Goal: Information Seeking & Learning: Learn about a topic

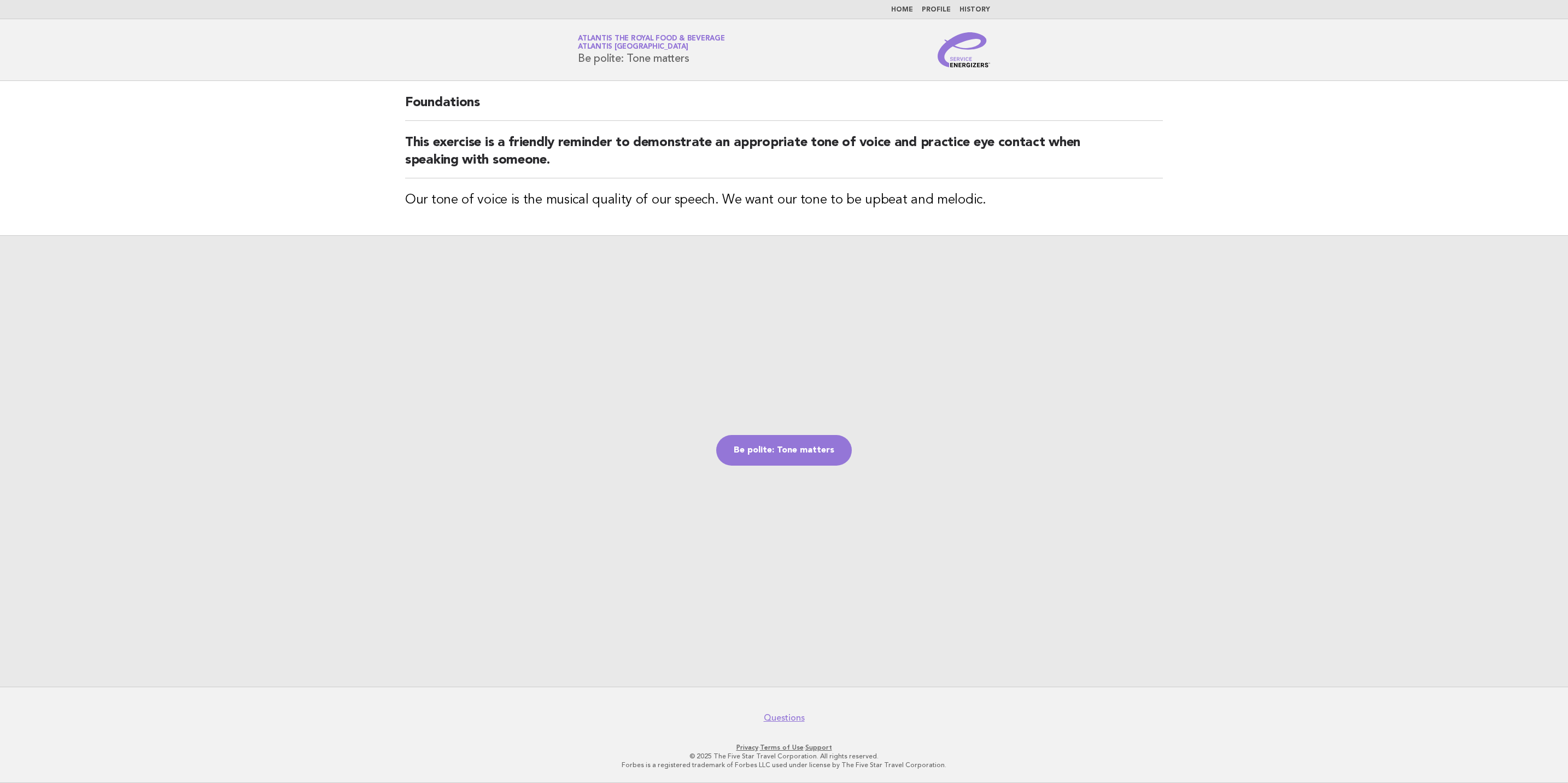
click at [965, 62] on img at bounding box center [964, 50] width 52 height 35
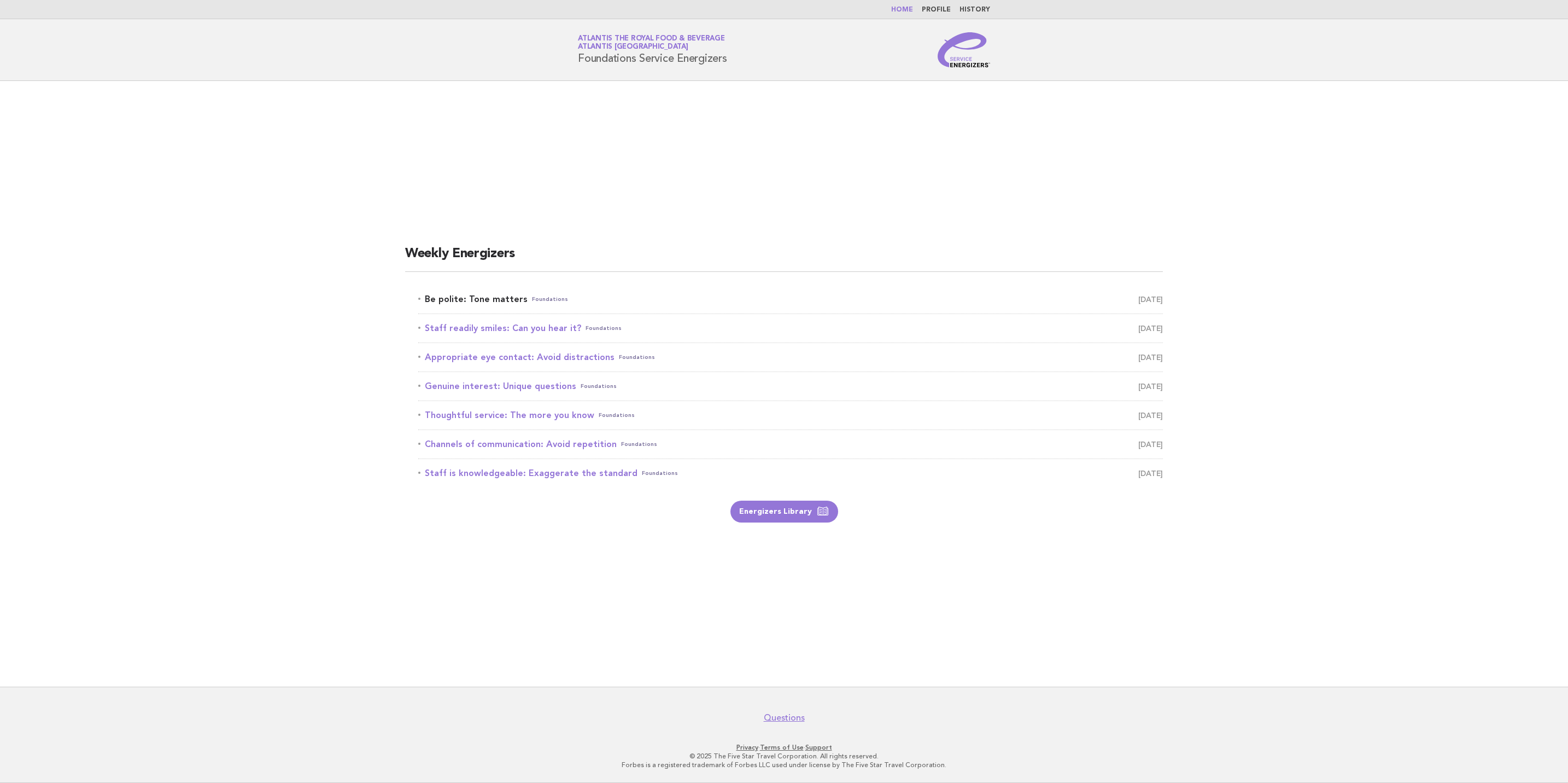
click at [1138, 293] on span "September 20" at bounding box center [1151, 299] width 25 height 15
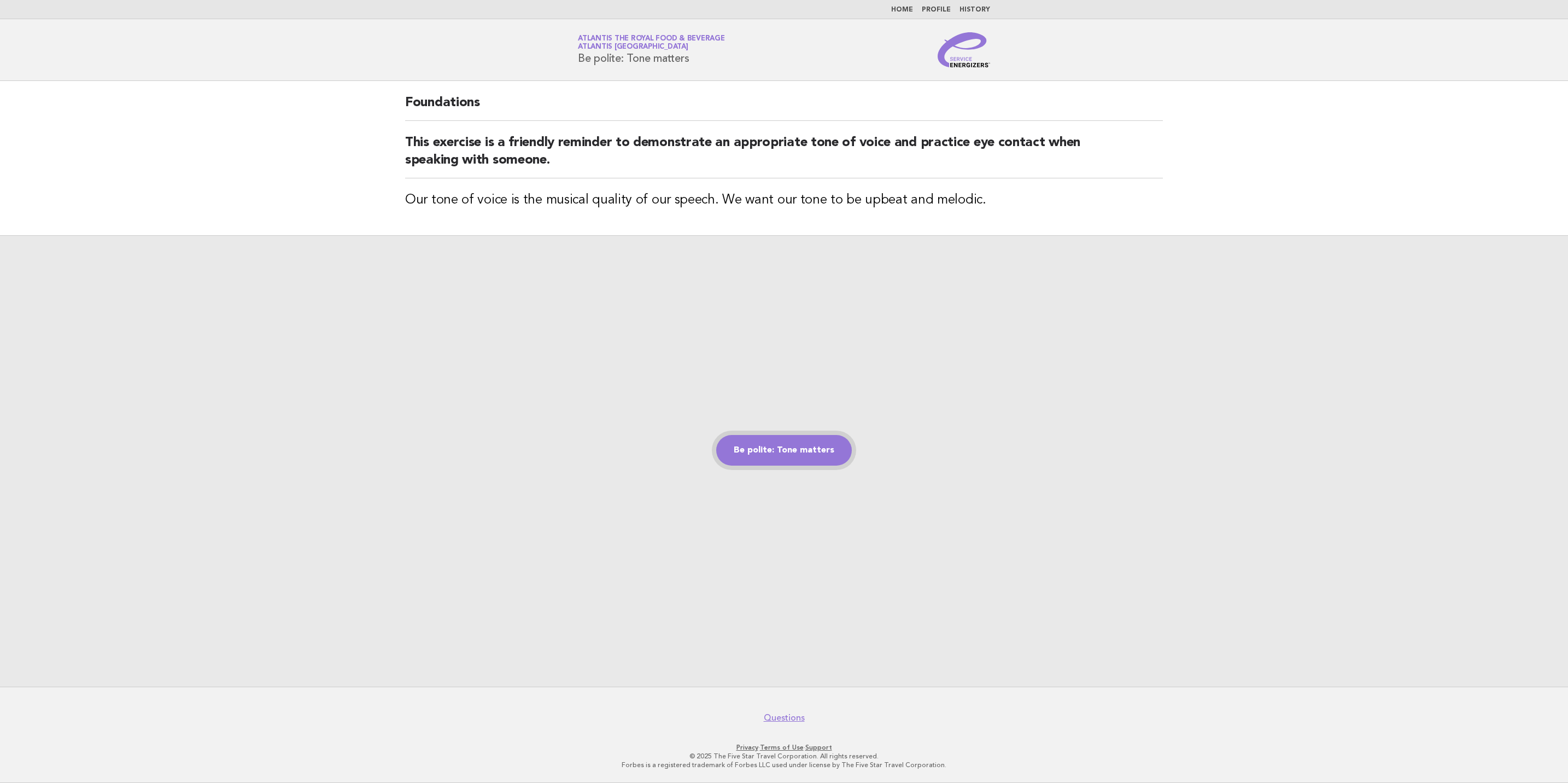
click at [779, 449] on link "Be polite: Tone matters" at bounding box center [784, 450] width 135 height 31
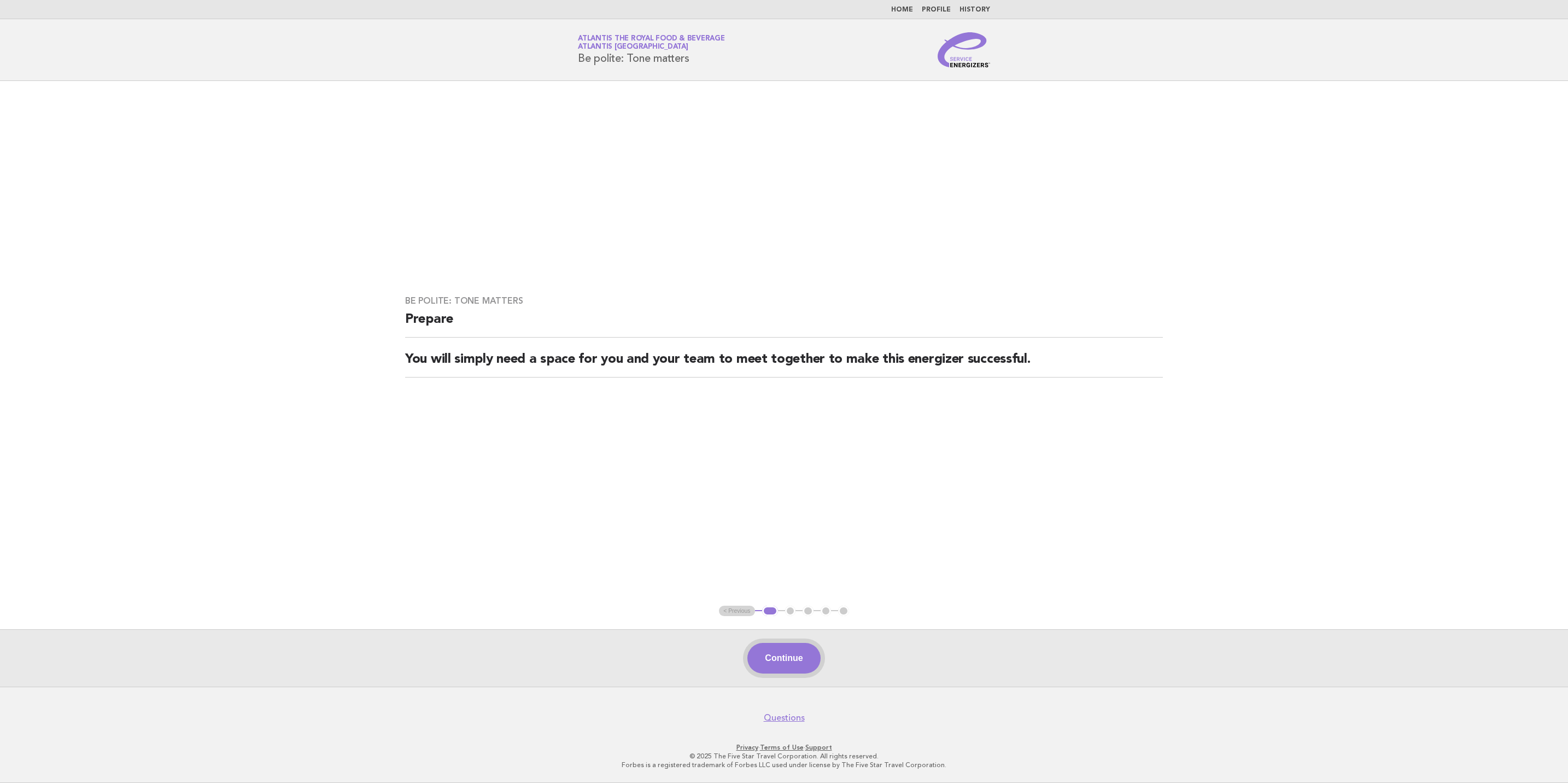
click at [802, 653] on button "Continue" at bounding box center [784, 657] width 73 height 31
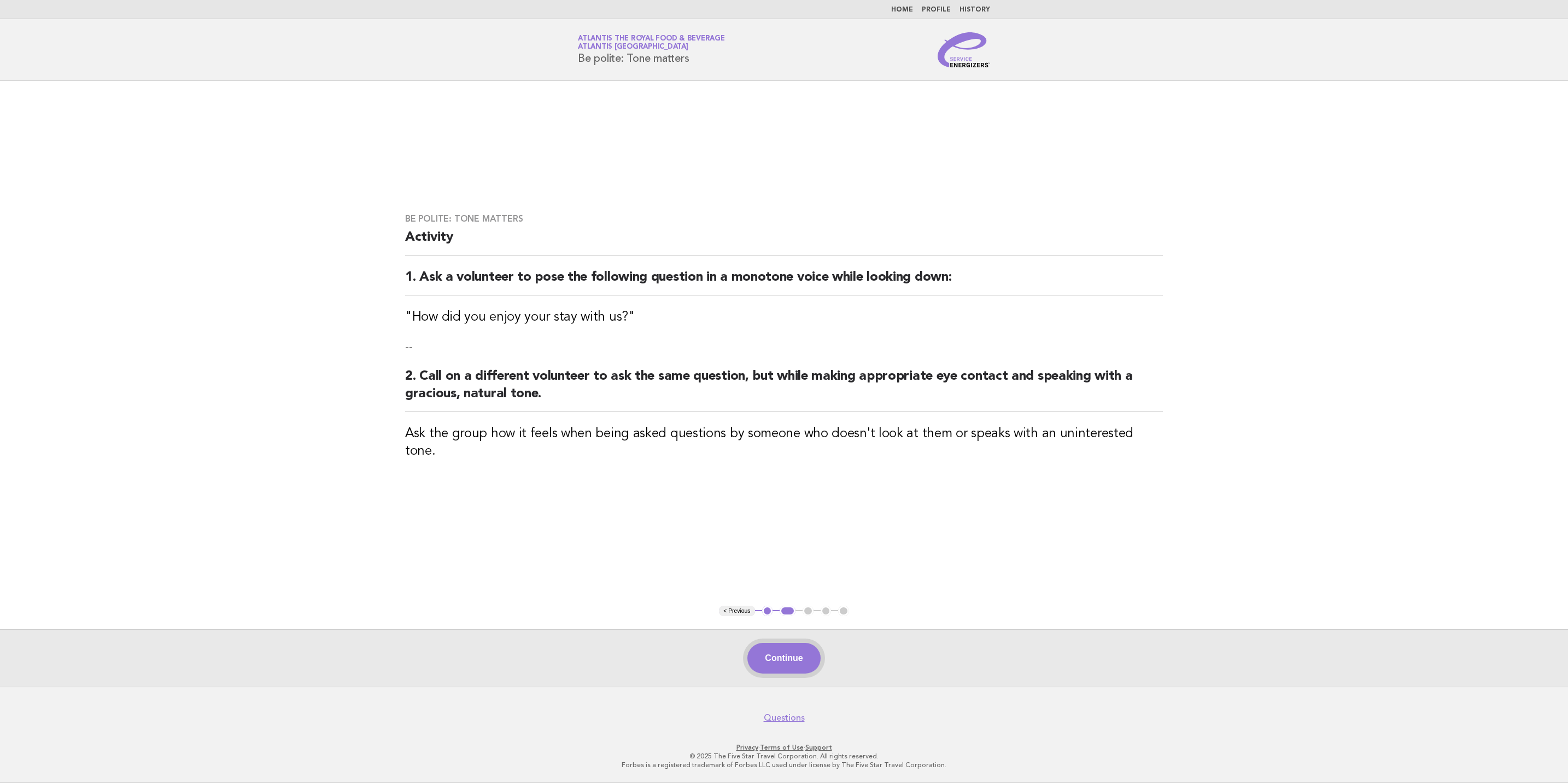
click at [788, 660] on button "Continue" at bounding box center [784, 657] width 73 height 31
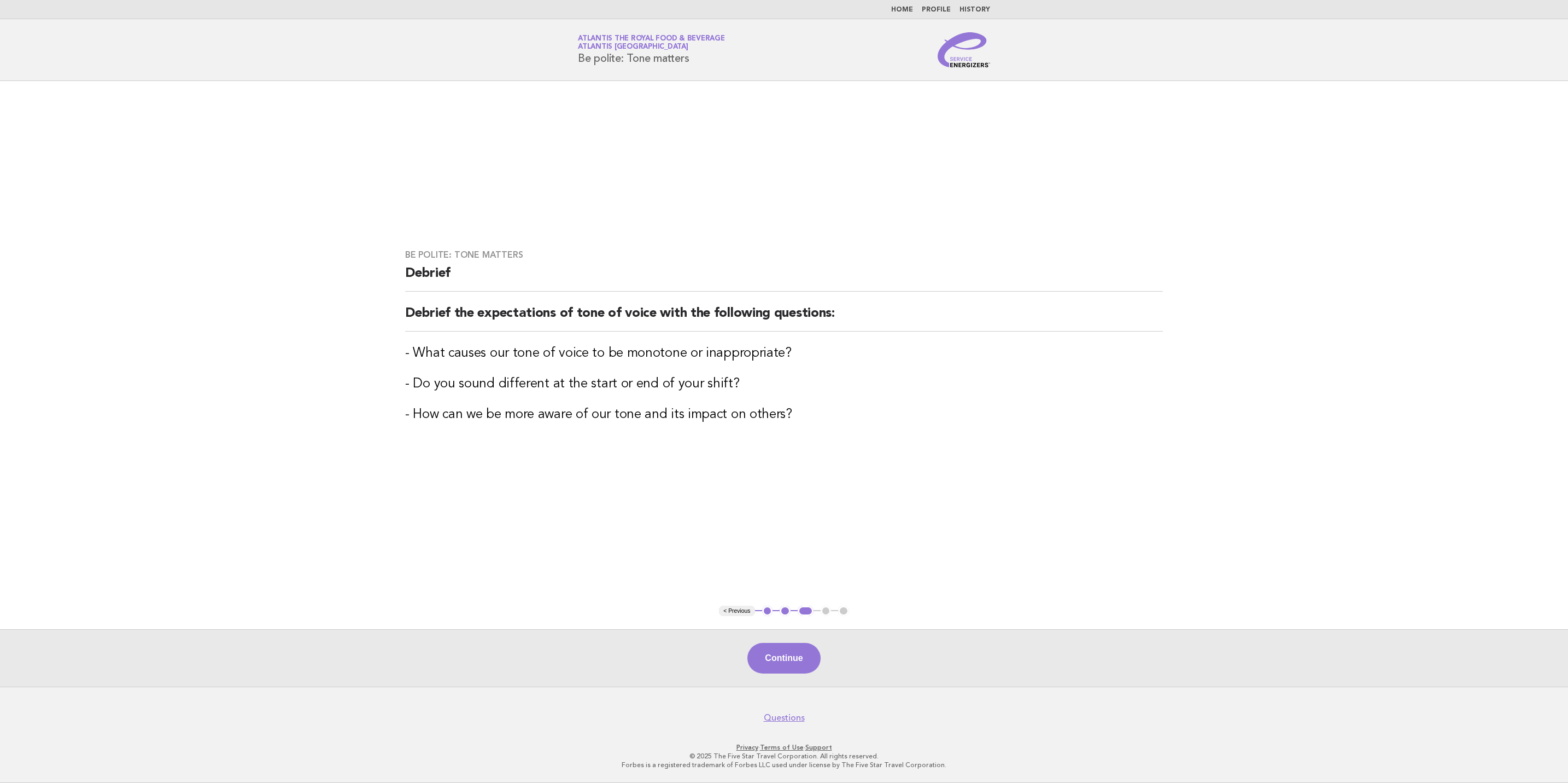
click at [774, 673] on div "Continue" at bounding box center [784, 657] width 1568 height 57
click at [776, 665] on button "Continue" at bounding box center [784, 657] width 73 height 31
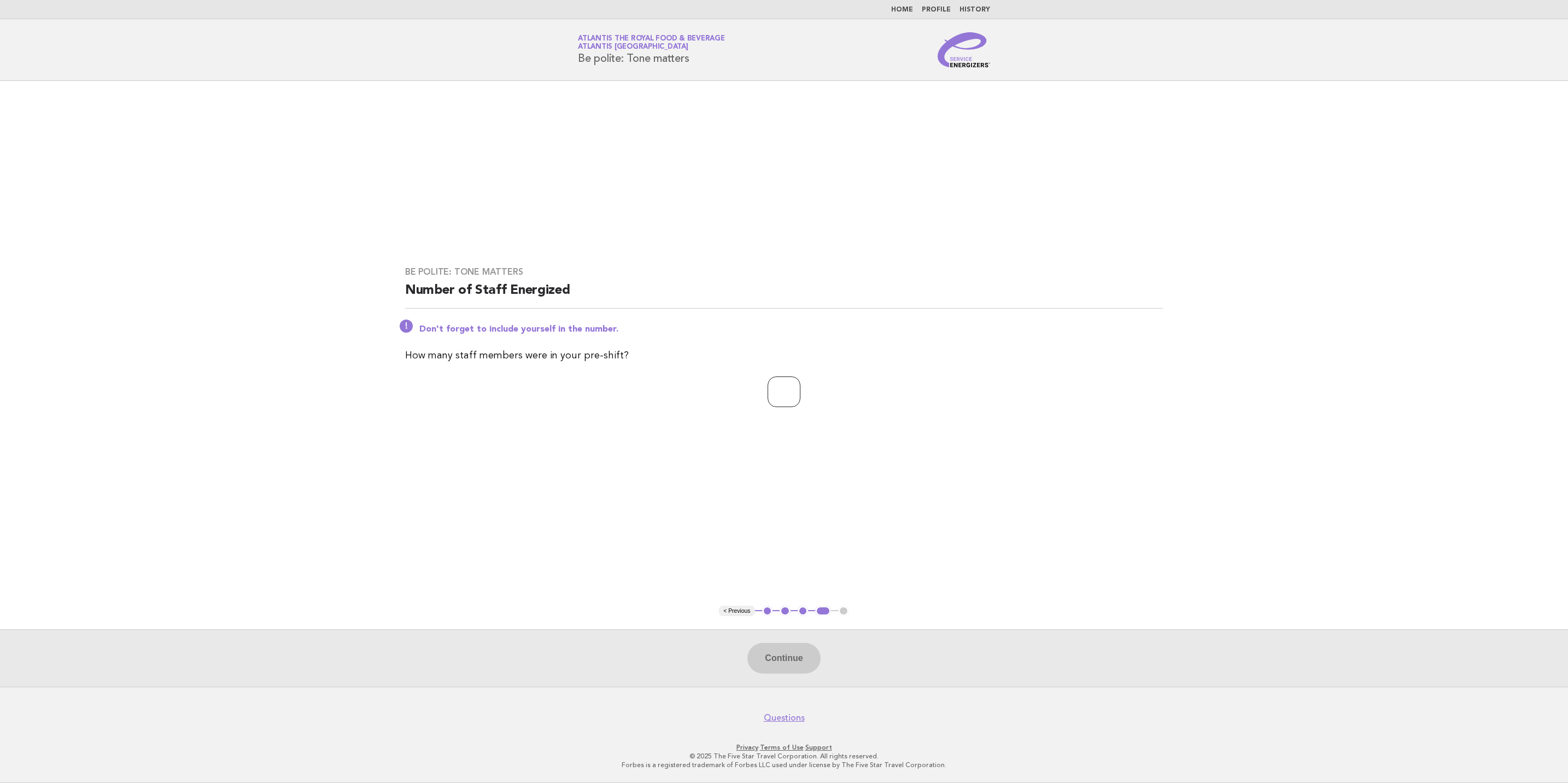
click at [778, 404] on input "number" at bounding box center [784, 392] width 32 height 31
type input "**"
click at [784, 660] on button "Continue" at bounding box center [784, 657] width 73 height 31
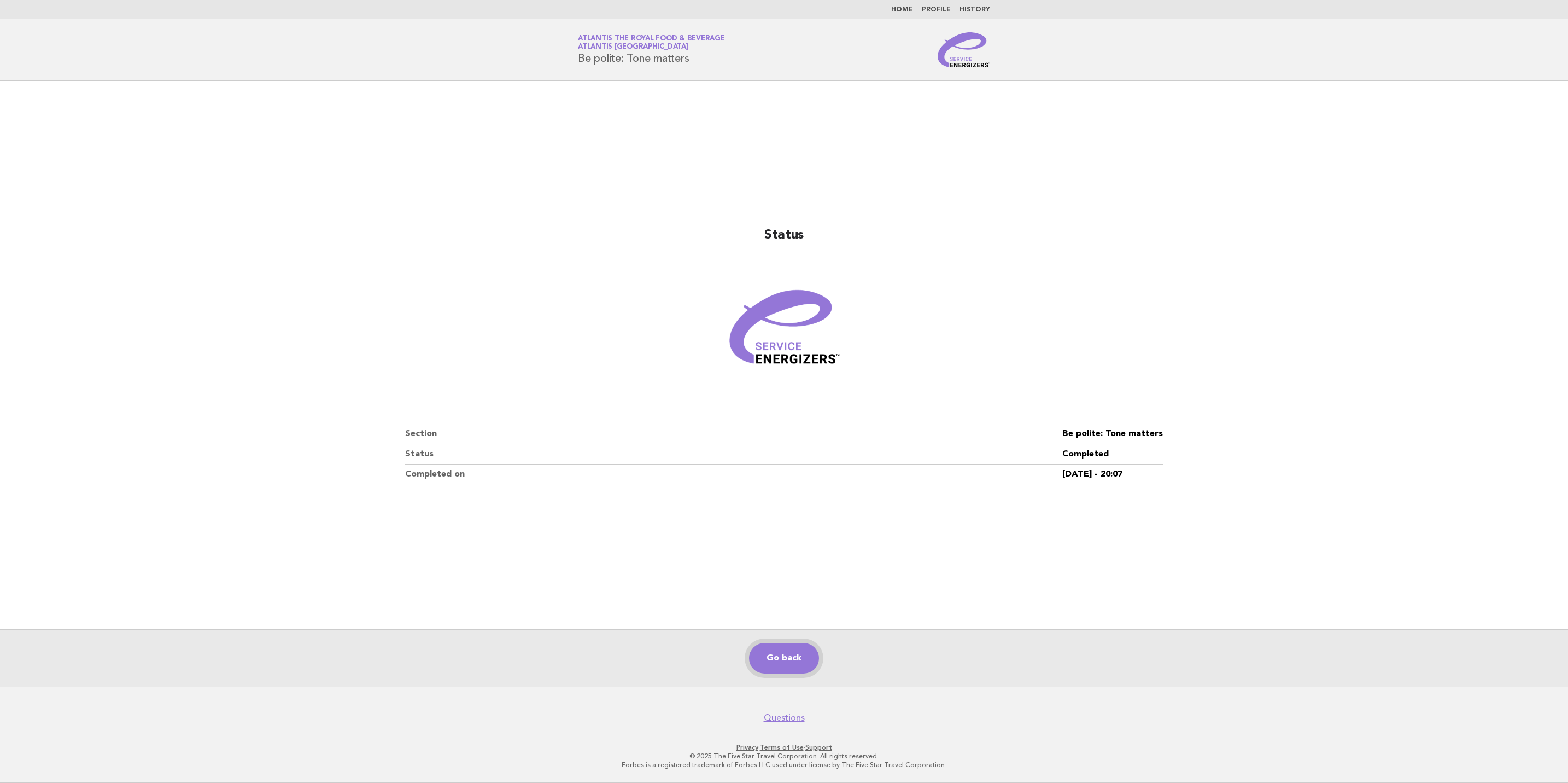
click at [788, 653] on link "Go back" at bounding box center [784, 657] width 70 height 31
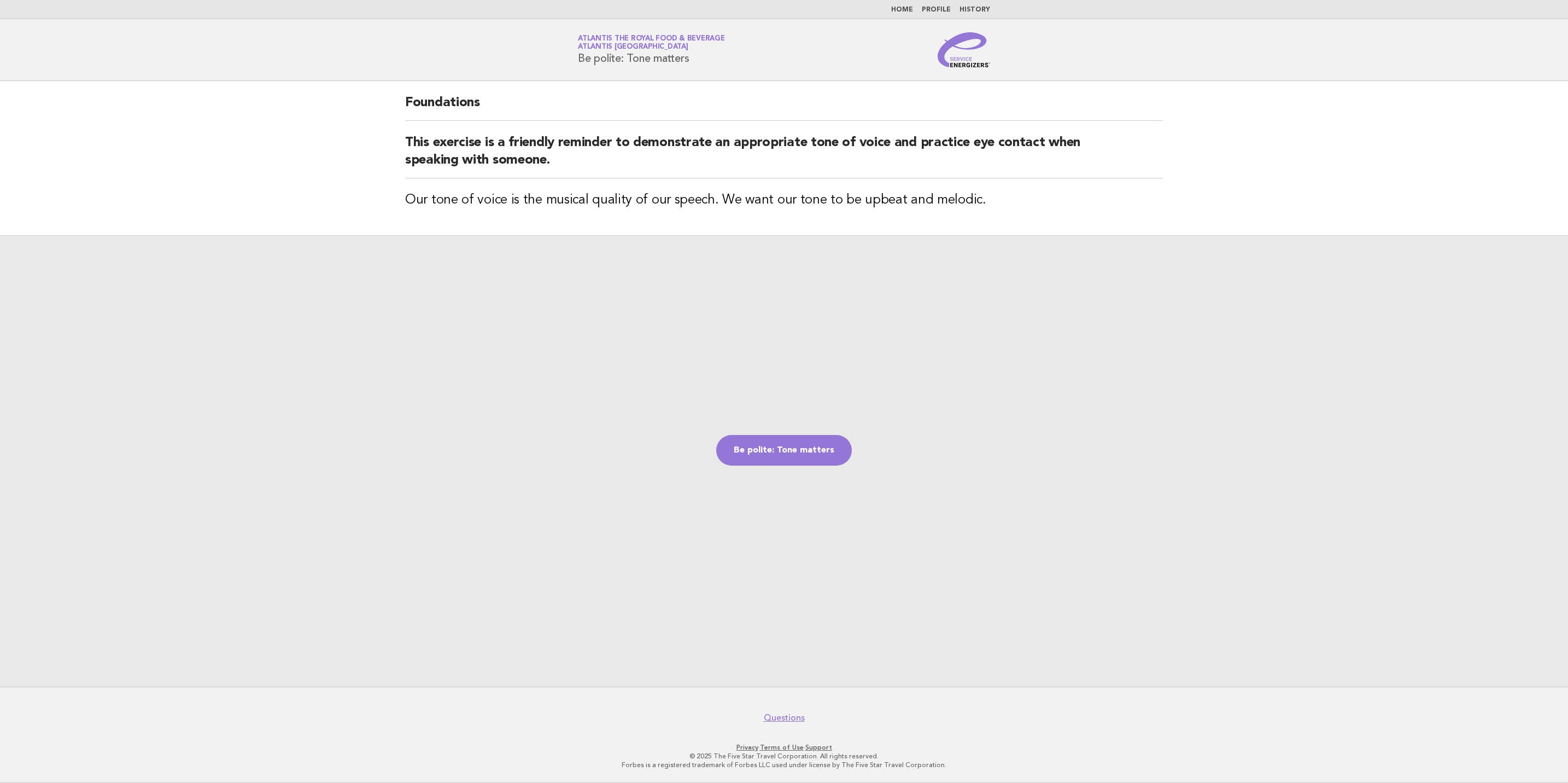
click at [973, 62] on img at bounding box center [964, 50] width 52 height 35
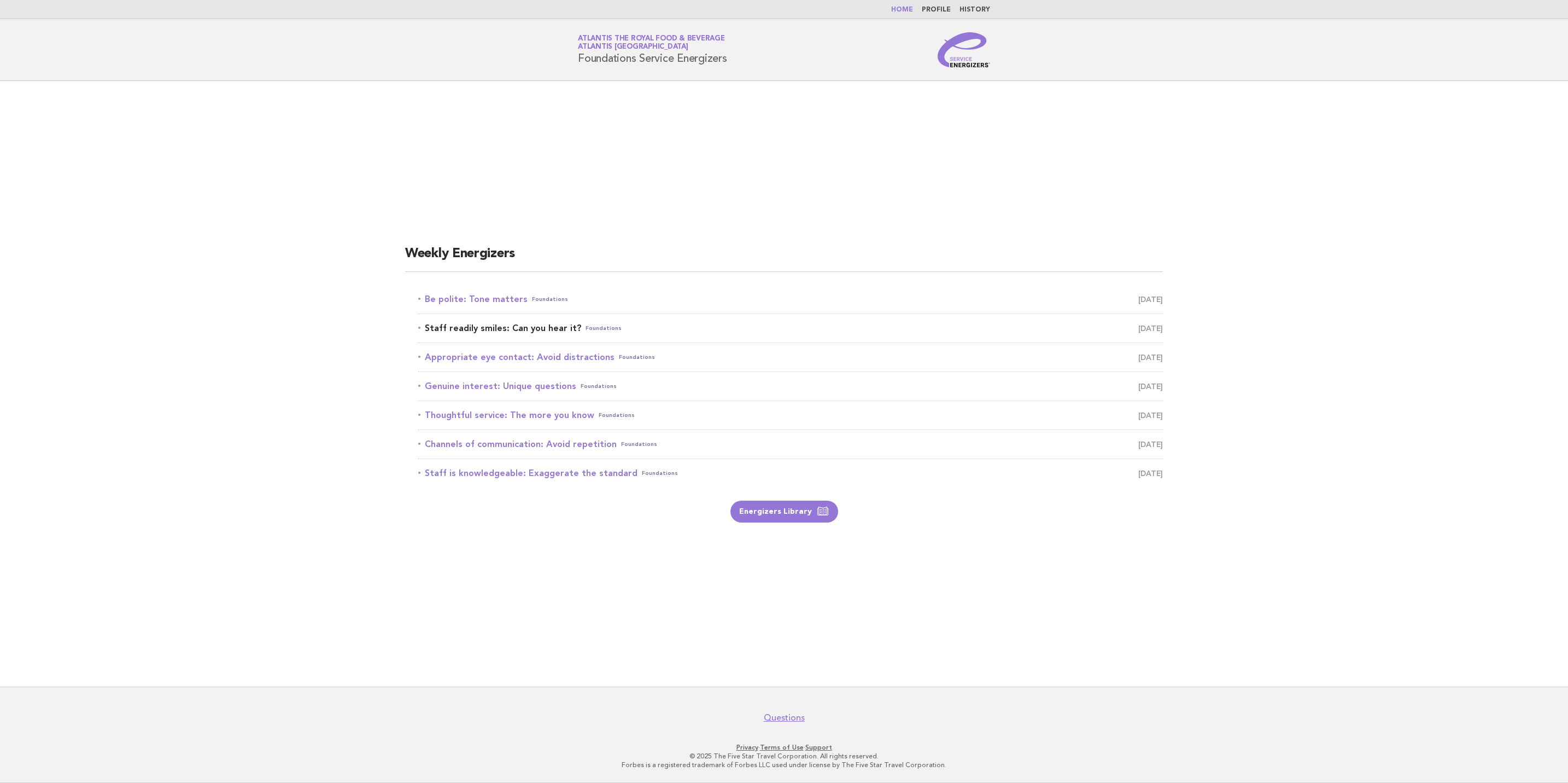
click at [1138, 322] on span "September 21" at bounding box center [1151, 328] width 25 height 15
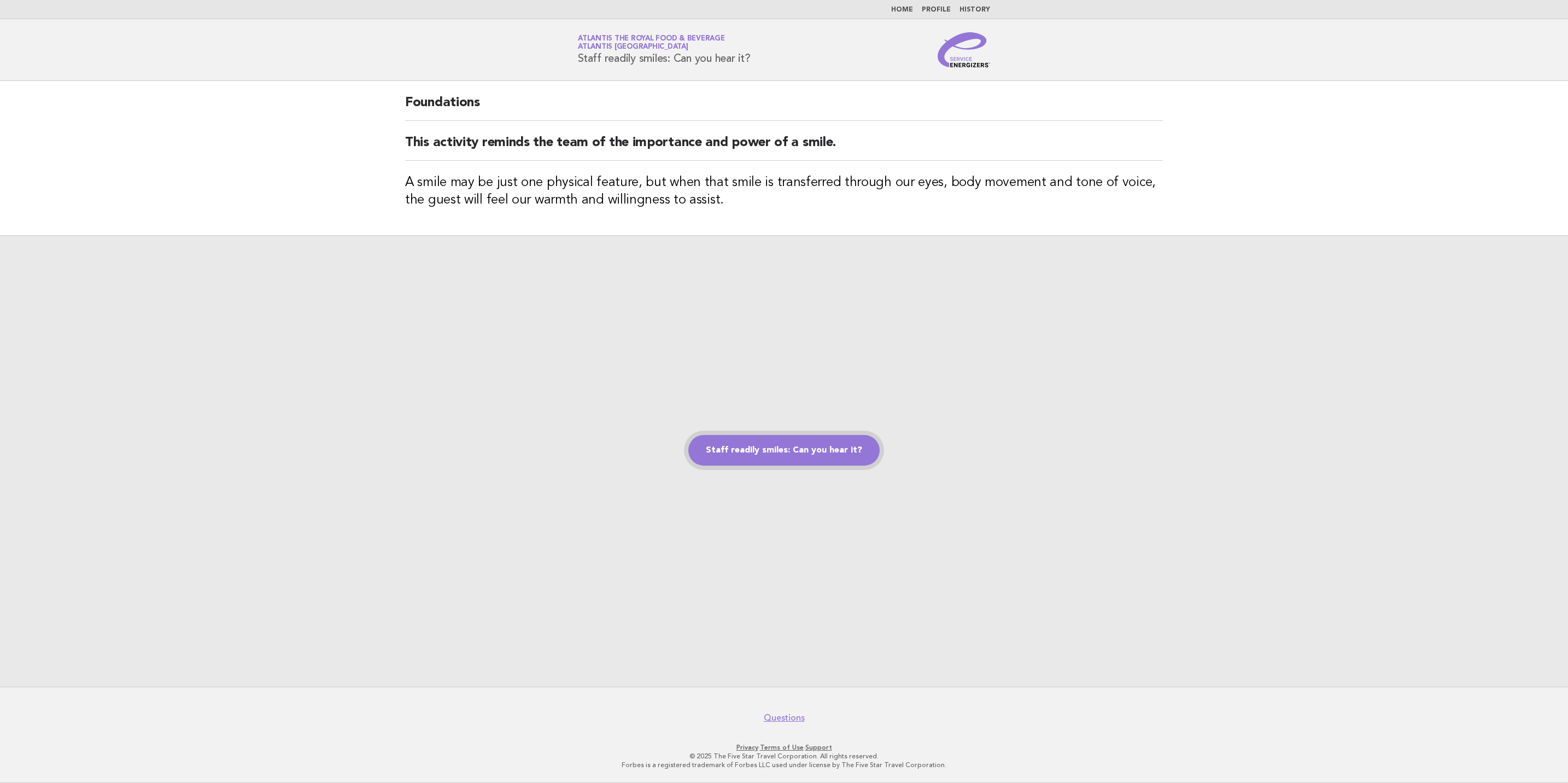
click at [773, 451] on link "Staff readily smiles: Can you hear it?" at bounding box center [784, 450] width 191 height 31
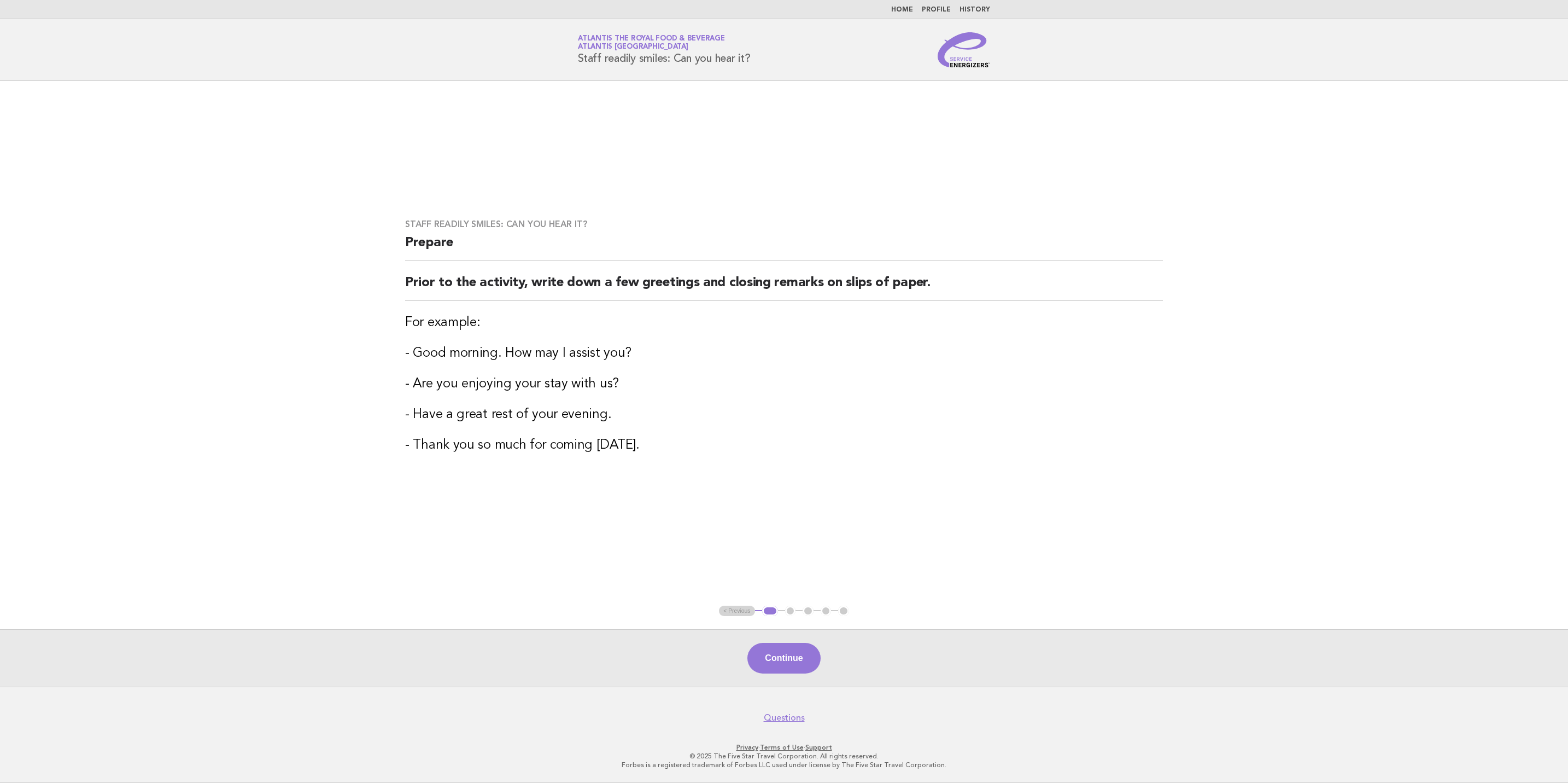
click at [751, 611] on ul "< Previous 1 2 3 4 5" at bounding box center [784, 610] width 130 height 11
click at [736, 611] on ul "< Previous 1 2 3 4 5" at bounding box center [784, 610] width 130 height 11
click at [769, 608] on button "1" at bounding box center [769, 610] width 16 height 11
click at [971, 65] on img at bounding box center [964, 50] width 52 height 35
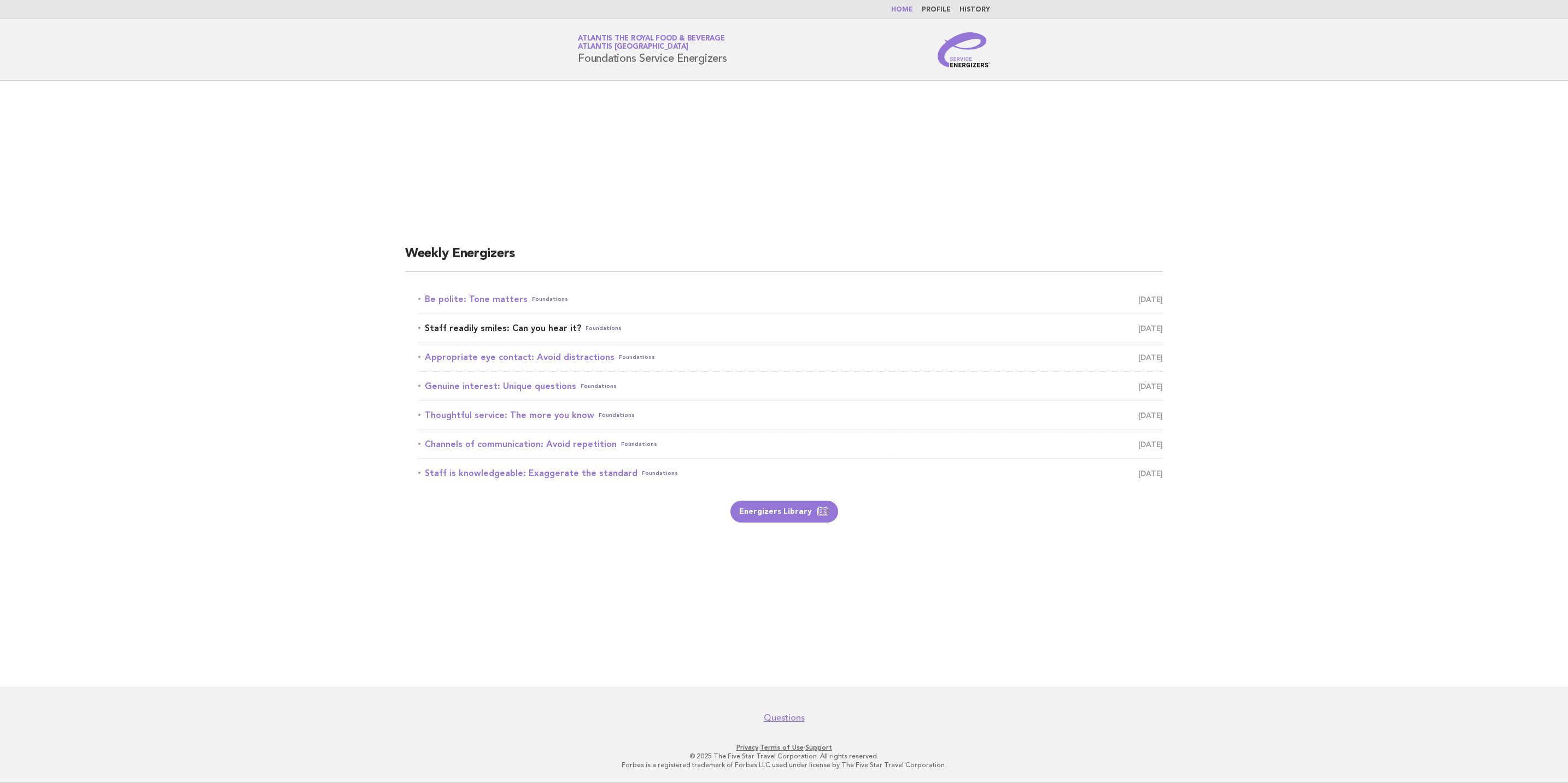
click at [1138, 328] on span "[DATE]" at bounding box center [1151, 328] width 25 height 15
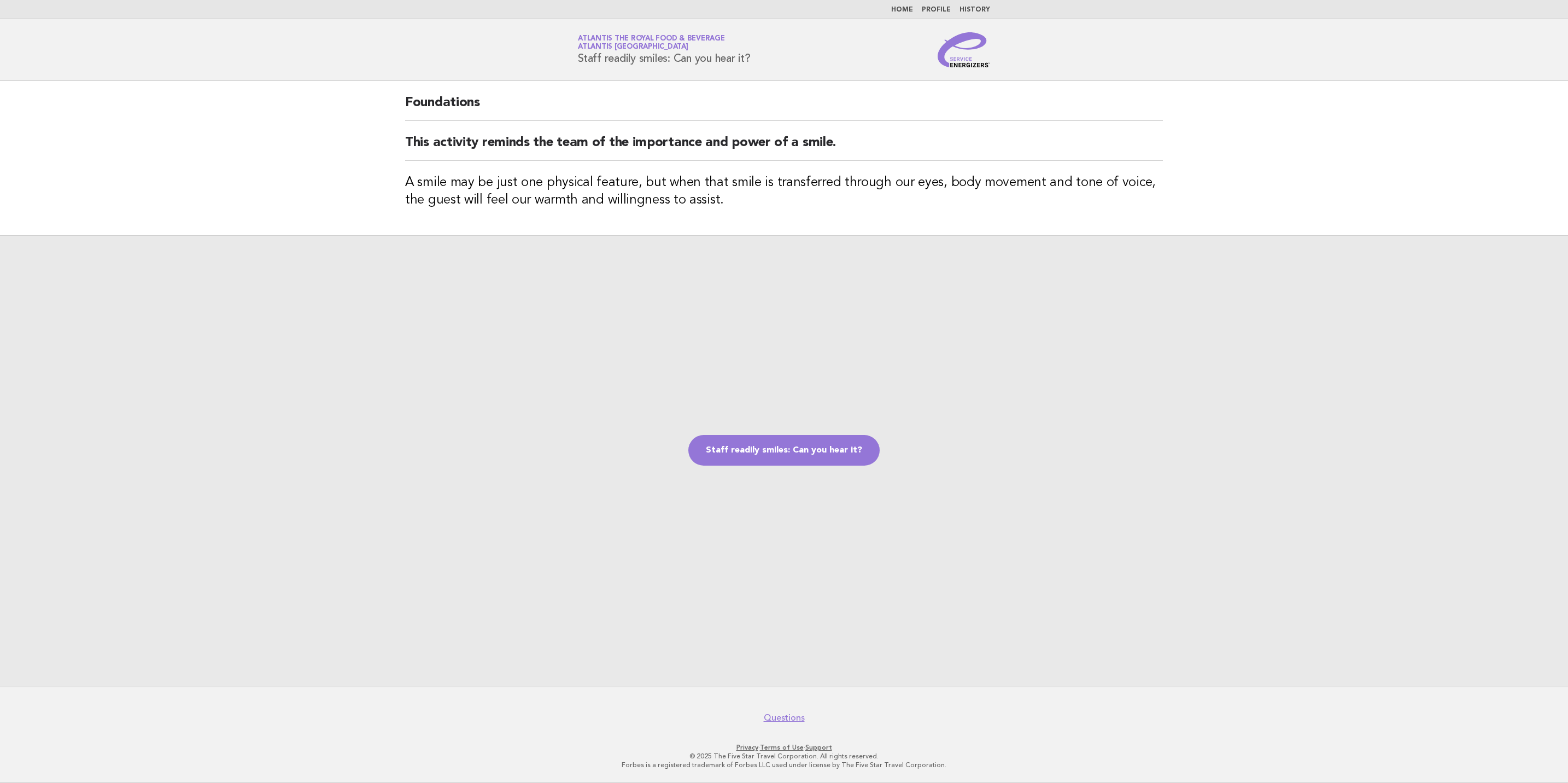
click at [963, 53] on img at bounding box center [964, 50] width 52 height 35
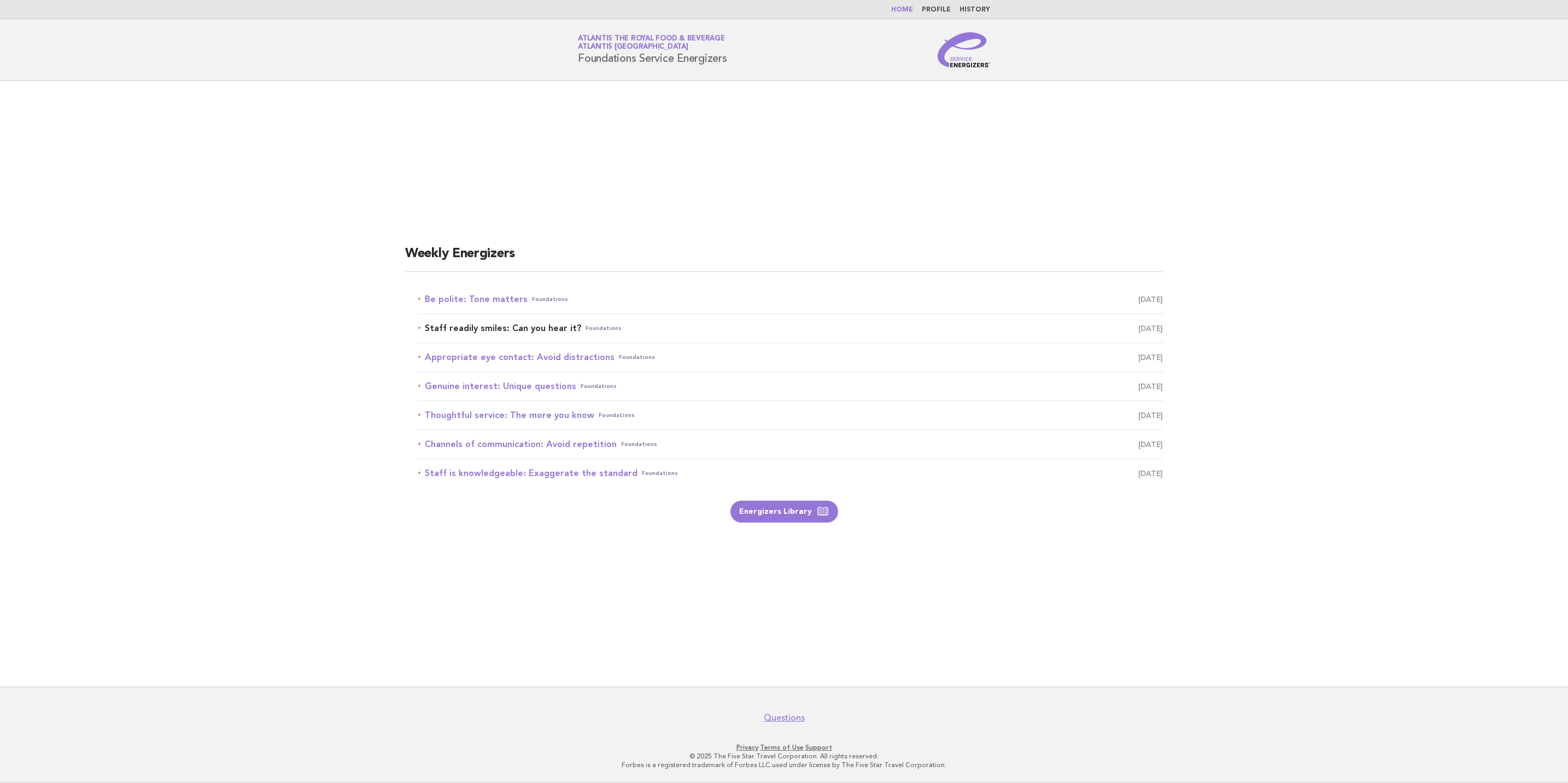
click at [1142, 330] on span "[DATE]" at bounding box center [1151, 328] width 25 height 15
